Goal: Transaction & Acquisition: Purchase product/service

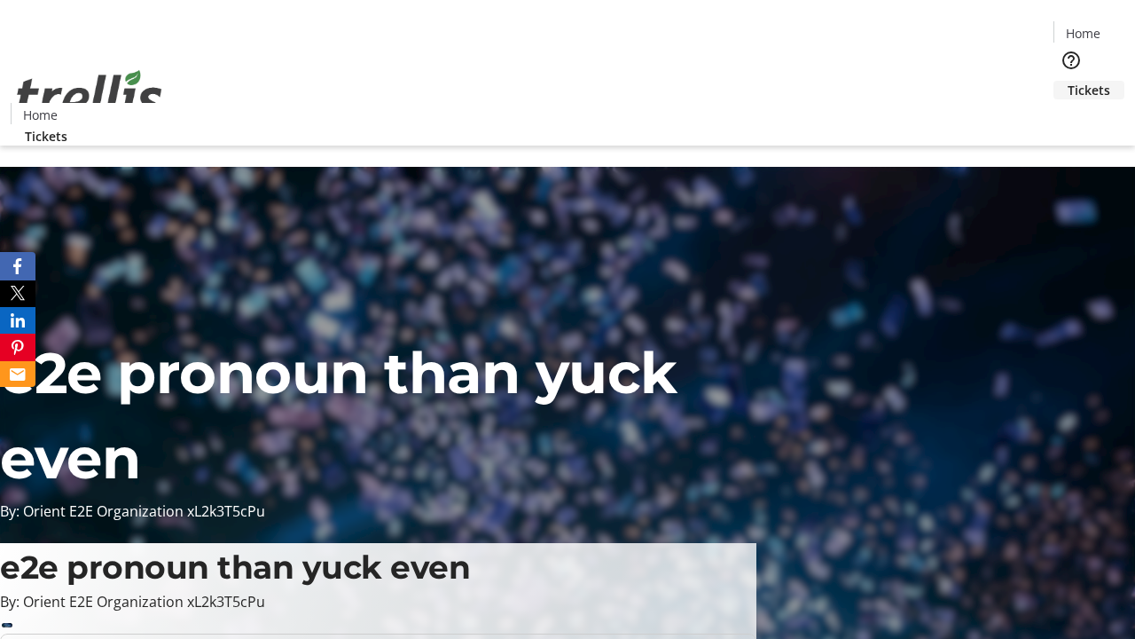
click at [1068, 81] on span "Tickets" at bounding box center [1089, 90] width 43 height 19
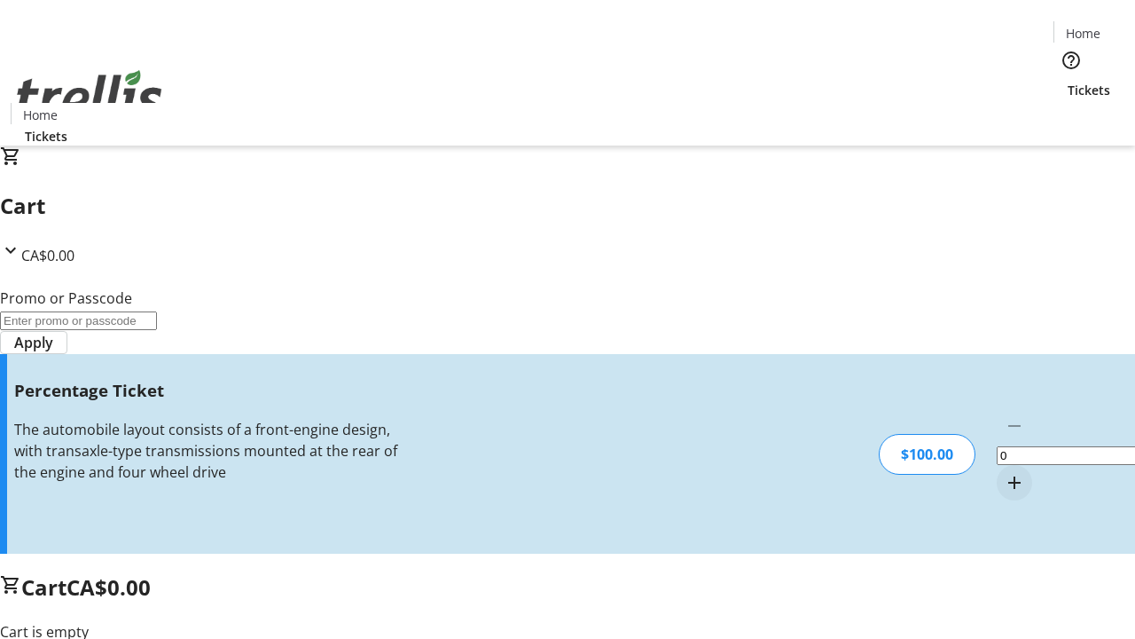
click at [1004, 472] on mat-icon "Increment by one" at bounding box center [1014, 482] width 21 height 21
type input "1"
type input "FOO"
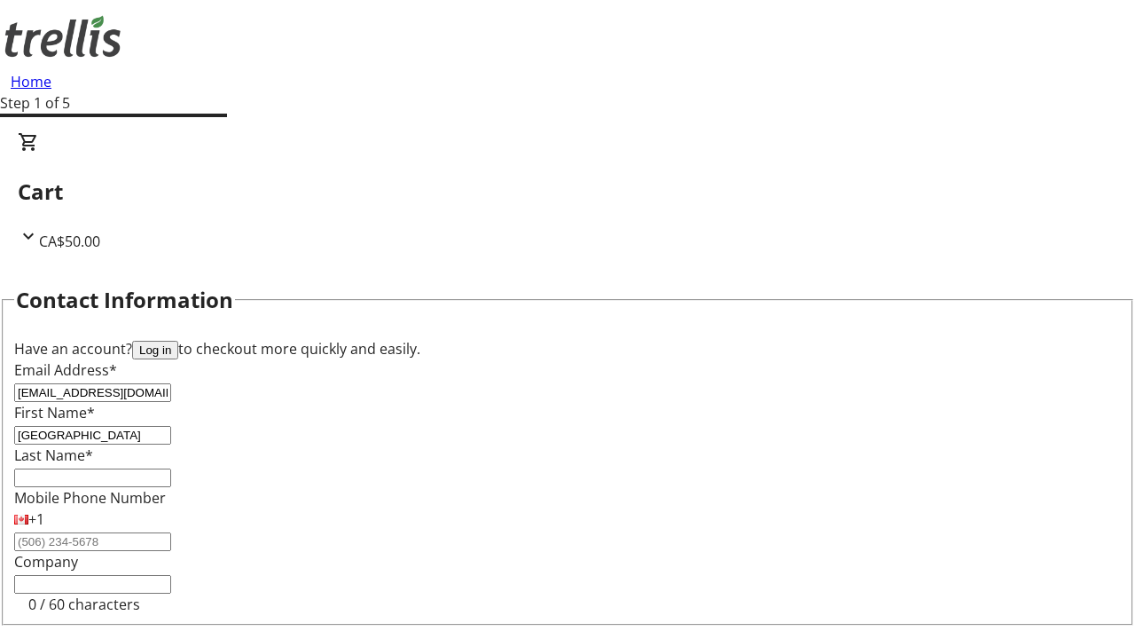
type input "[GEOGRAPHIC_DATA]"
type input "[PERSON_NAME]"
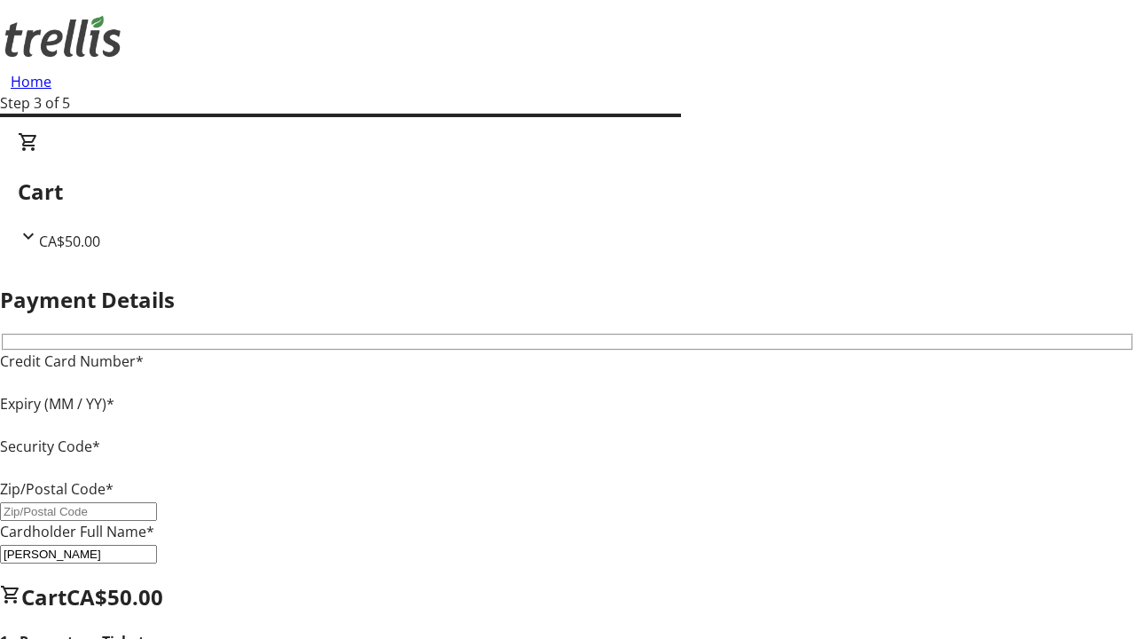
type input "V1Y 0C2"
